Goal: Transaction & Acquisition: Purchase product/service

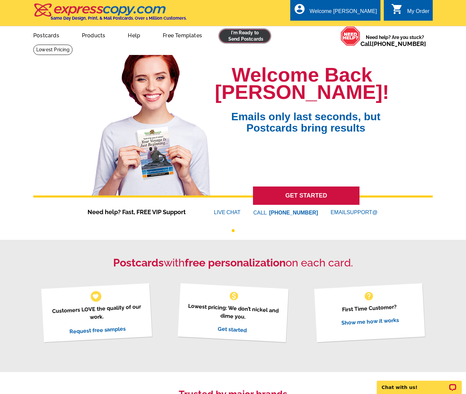
click at [256, 40] on link at bounding box center [244, 35] width 51 height 13
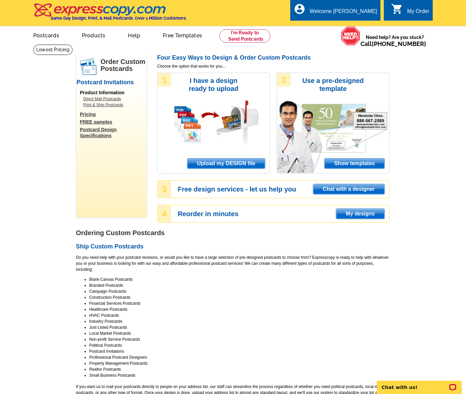
click at [227, 157] on div "1 I have a design ready to upload Upload my DESIGN file" at bounding box center [213, 123] width 113 height 101
drag, startPoint x: 228, startPoint y: 161, endPoint x: 223, endPoint y: 151, distance: 11.6
click at [228, 161] on span "Upload my DESIGN file" at bounding box center [226, 163] width 78 height 10
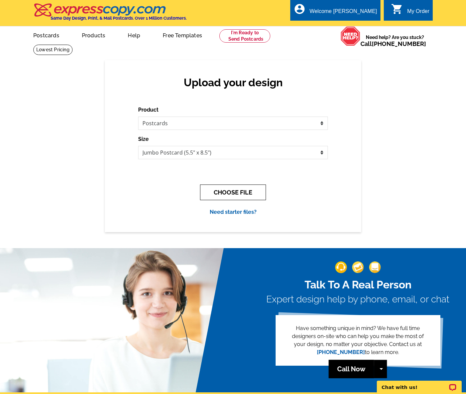
click at [224, 190] on button "CHOOSE FILE" at bounding box center [233, 192] width 66 height 16
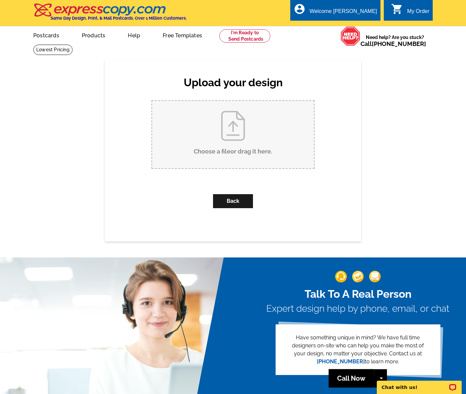
click at [196, 143] on input "Choose a file or drag it here ." at bounding box center [233, 134] width 162 height 67
type input "C:\fakepath\Postcard_Victor Ahdieh_Just Listed_1237 Realta Drive_Sept 2025_Outl…"
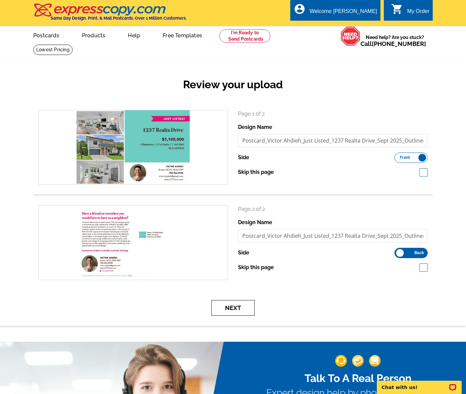
click at [243, 309] on button "Next" at bounding box center [232, 308] width 43 height 16
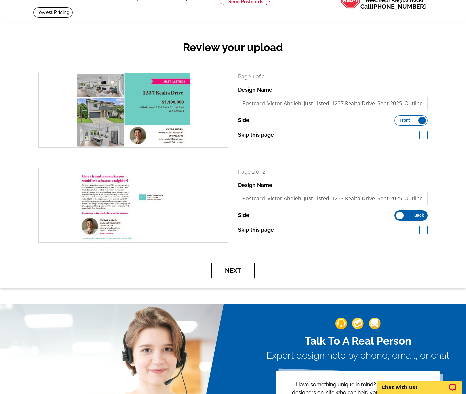
scroll to position [38, 0]
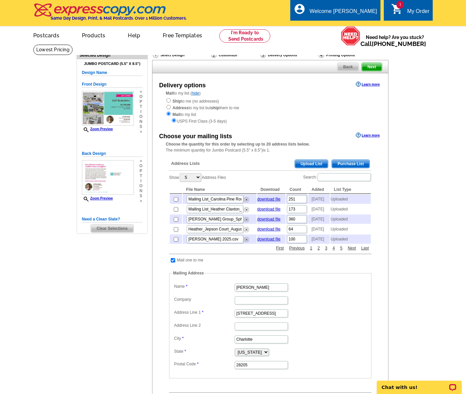
click at [309, 161] on span "Upload List" at bounding box center [311, 164] width 33 height 8
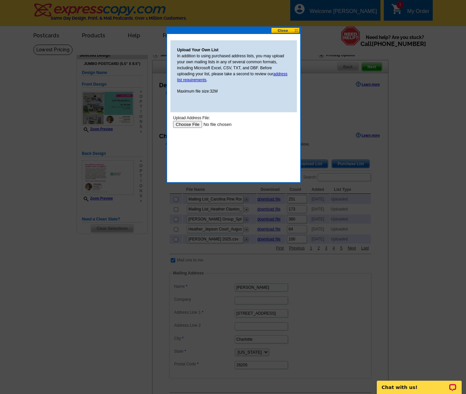
click at [198, 123] on input "file" at bounding box center [215, 124] width 84 height 7
click at [196, 123] on input "file" at bounding box center [215, 124] width 84 height 7
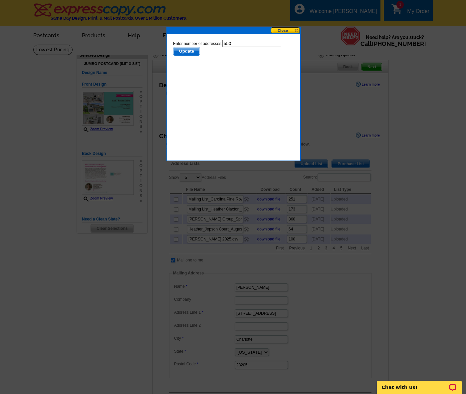
click at [188, 52] on span "Update" at bounding box center [186, 51] width 26 height 8
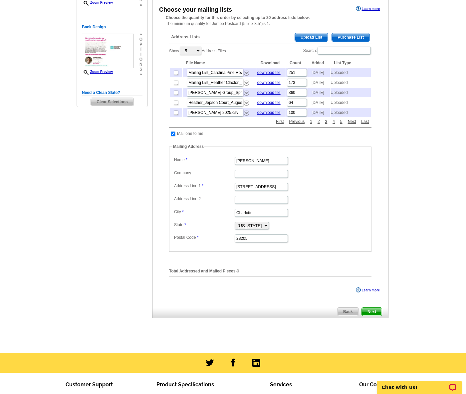
scroll to position [142, 0]
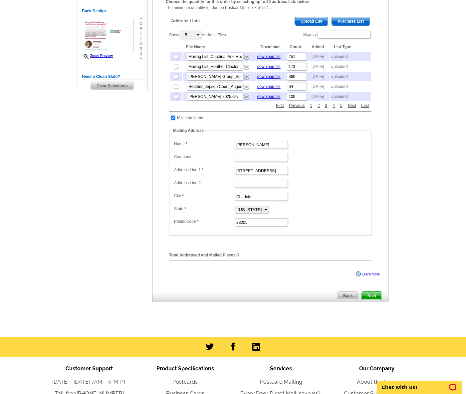
drag, startPoint x: 369, startPoint y: 307, endPoint x: 368, endPoint y: 304, distance: 4.0
click at [369, 300] on span "Next" at bounding box center [372, 296] width 20 height 8
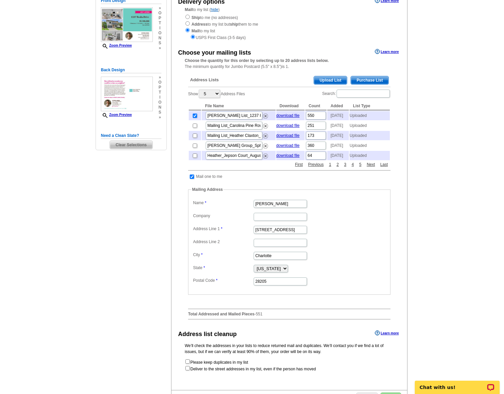
scroll to position [149, 0]
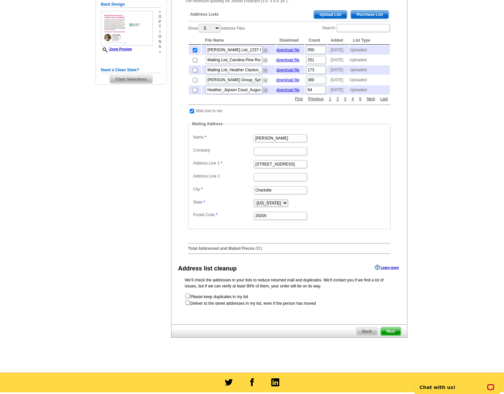
click at [394, 335] on span "Next" at bounding box center [391, 331] width 20 height 8
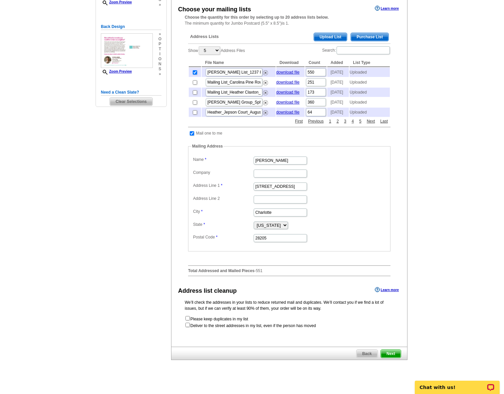
scroll to position [124, 0]
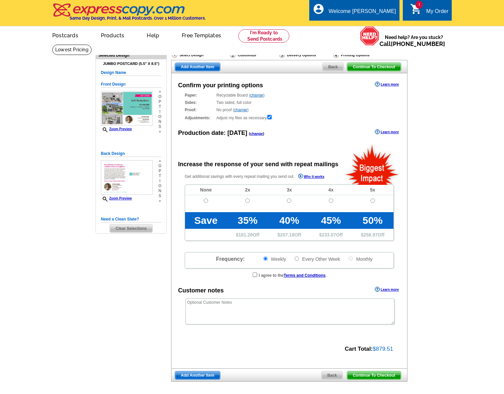
radio input "false"
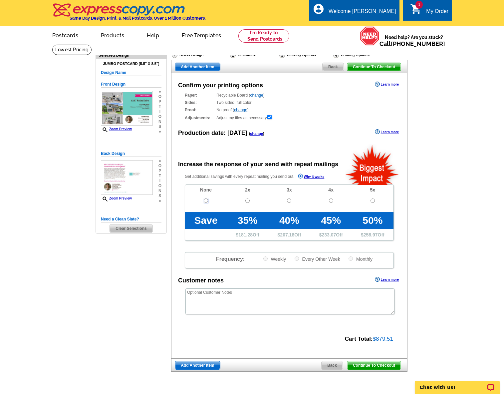
click at [206, 200] on input "radio" at bounding box center [206, 200] width 4 height 4
radio input "true"
drag, startPoint x: 378, startPoint y: 366, endPoint x: 401, endPoint y: 257, distance: 111.6
click at [378, 366] on span "Continue To Checkout" at bounding box center [374, 365] width 54 height 8
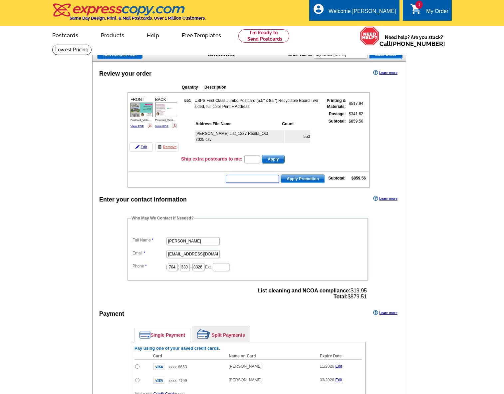
click at [263, 177] on input "text" at bounding box center [252, 179] width 53 height 8
click at [261, 178] on input "text" at bounding box center [252, 179] width 53 height 8
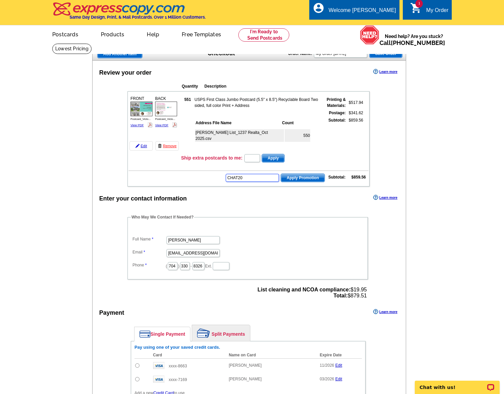
type input "CHAT20"
click at [300, 178] on span "Apply Promotion" at bounding box center [303, 178] width 44 height 8
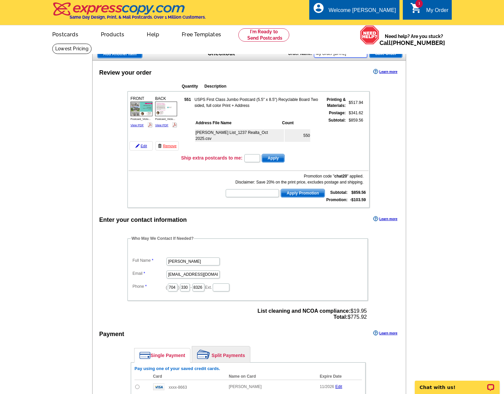
drag, startPoint x: 361, startPoint y: 54, endPoint x: 286, endPoint y: 52, distance: 74.9
click at [286, 52] on div "Add Another Item Checkout Order Name: My Order 2025-10-01 Save Order" at bounding box center [249, 53] width 314 height 13
type input "Postcard_Victor Ahdieh_Just Listed_1237 Realta Dr_October 2025"
click at [394, 55] on span "Save Order" at bounding box center [385, 54] width 33 height 8
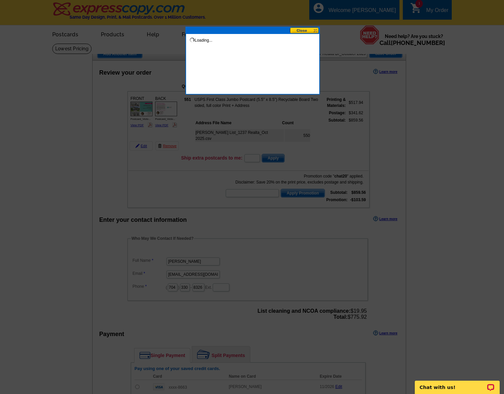
scroll to position [0, 0]
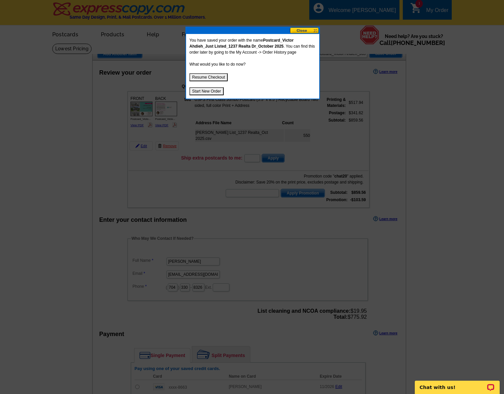
click at [207, 75] on button "Resume Checkout" at bounding box center [208, 77] width 38 height 8
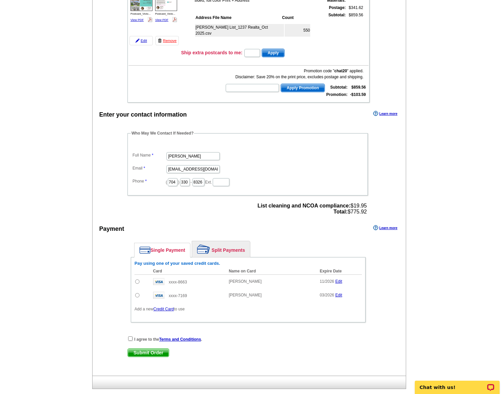
scroll to position [113, 0]
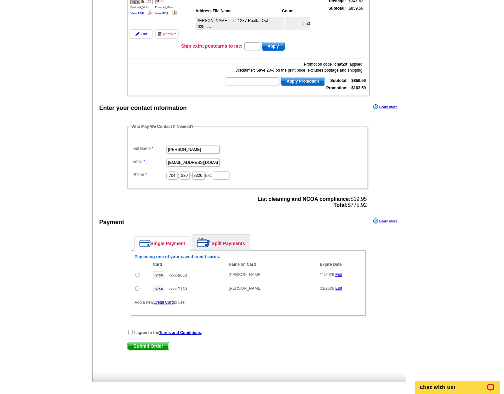
click at [137, 275] on input "radio" at bounding box center [137, 275] width 4 height 4
radio input "true"
click at [129, 332] on input "checkbox" at bounding box center [130, 332] width 4 height 4
checkbox input "true"
click at [144, 344] on span "Submit Order" at bounding box center [148, 346] width 41 height 8
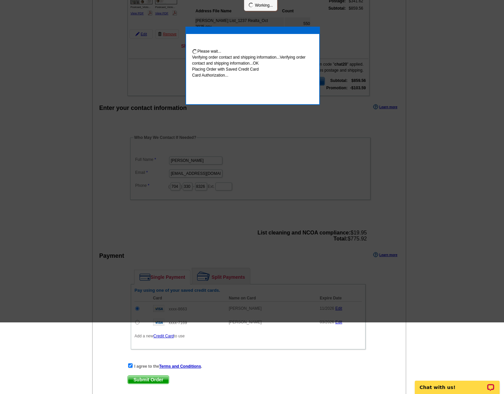
scroll to position [0, 0]
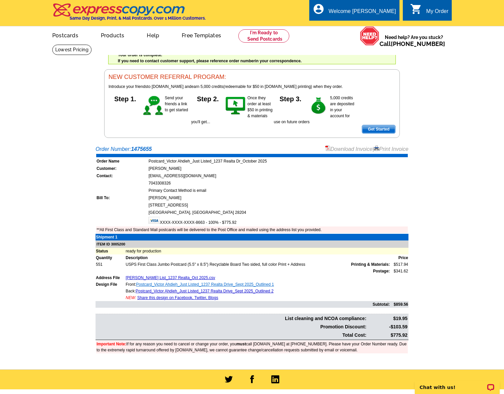
click at [254, 284] on link "Postcard_Victor Ahdieh_Just Listed_1237 Realta Drive_Sept 2025_Outlined 1" at bounding box center [205, 284] width 138 height 5
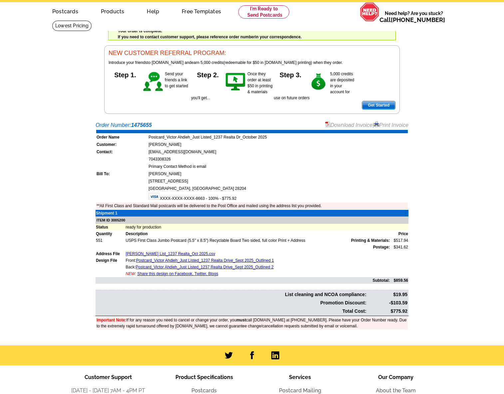
scroll to position [25, 0]
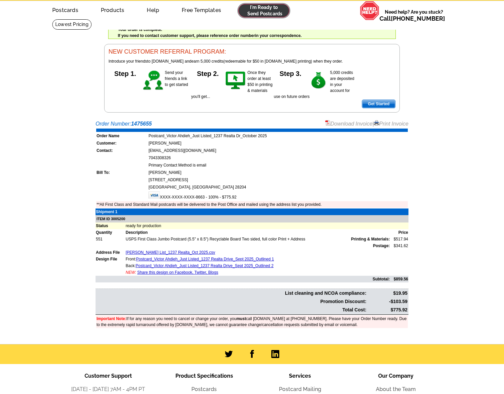
click at [264, 10] on link at bounding box center [263, 10] width 51 height 13
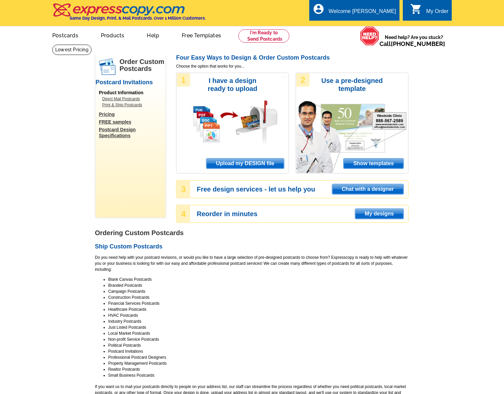
click at [246, 165] on span "Upload my DESIGN file" at bounding box center [245, 163] width 78 height 10
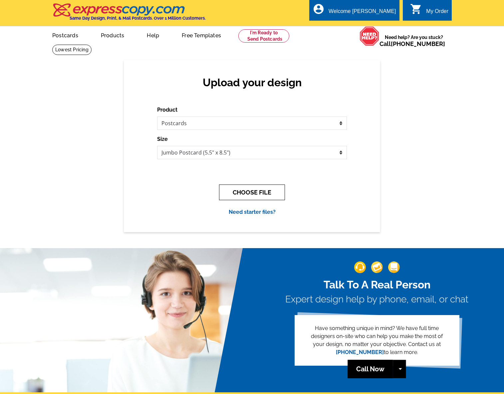
drag, startPoint x: 253, startPoint y: 190, endPoint x: 261, endPoint y: 187, distance: 8.1
click at [254, 190] on button "CHOOSE FILE" at bounding box center [252, 192] width 66 height 16
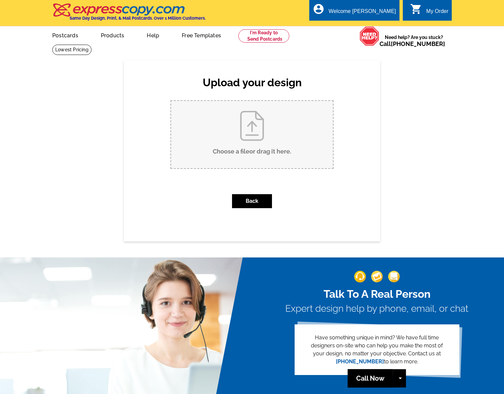
click at [223, 127] on input "Choose a file or drag it here ." at bounding box center [252, 134] width 162 height 67
click at [254, 143] on input "Choose a file or drag it here ." at bounding box center [252, 134] width 162 height 67
type input "C:\fakepath\Postcard_Victor Ahdieh_Just Listed_1237 Realta Drive_Sept 2025_Outl…"
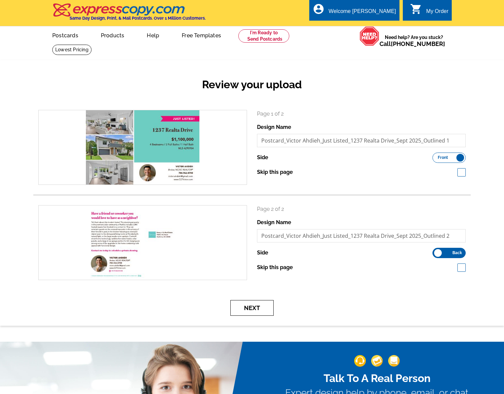
click at [259, 305] on button "Next" at bounding box center [251, 308] width 43 height 16
click at [260, 306] on button "Next" at bounding box center [251, 308] width 43 height 16
